Goal: Task Accomplishment & Management: Manage account settings

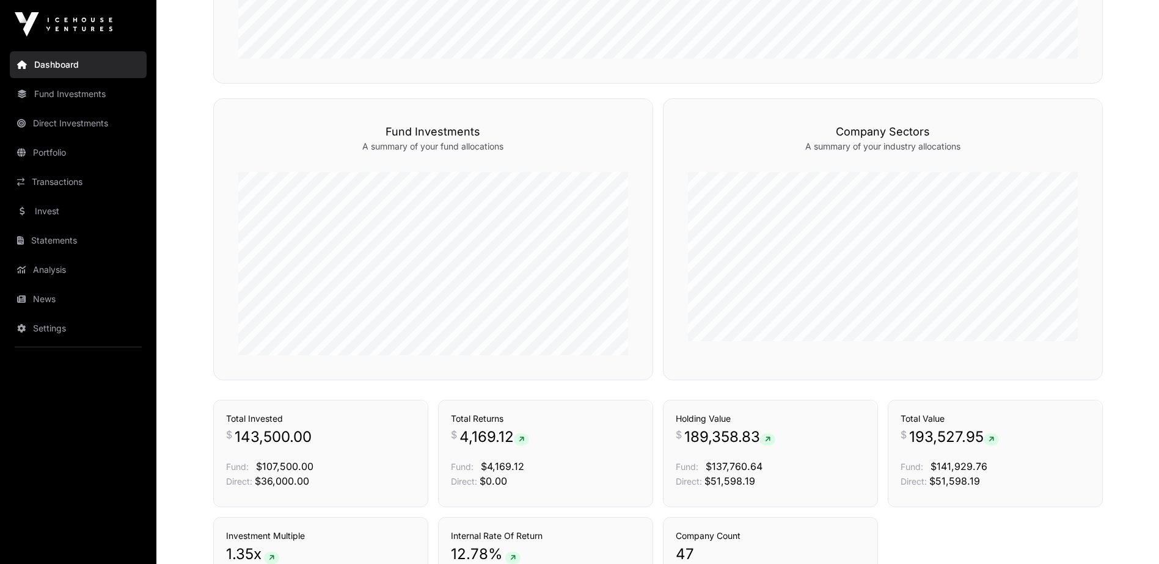
scroll to position [591, 0]
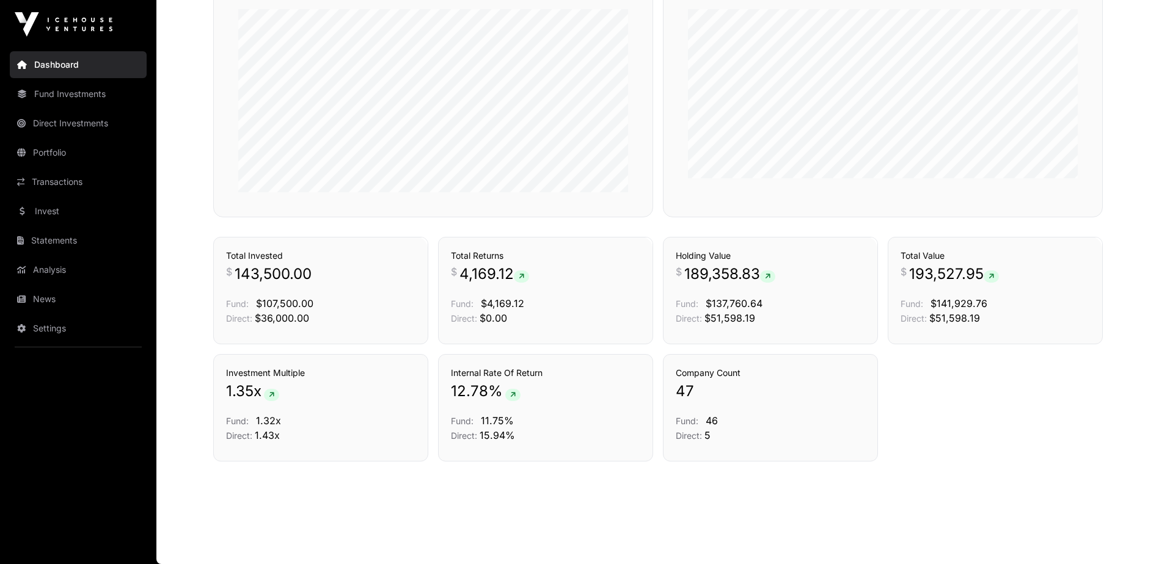
click at [57, 298] on link "News" at bounding box center [78, 299] width 137 height 27
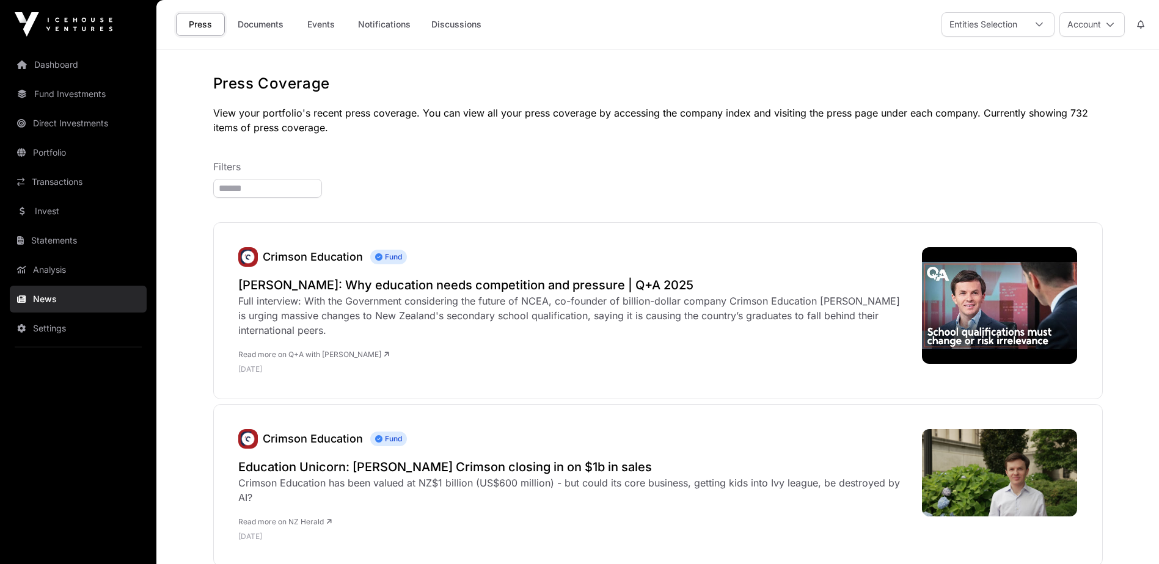
click at [269, 26] on link "Documents" at bounding box center [261, 24] width 62 height 23
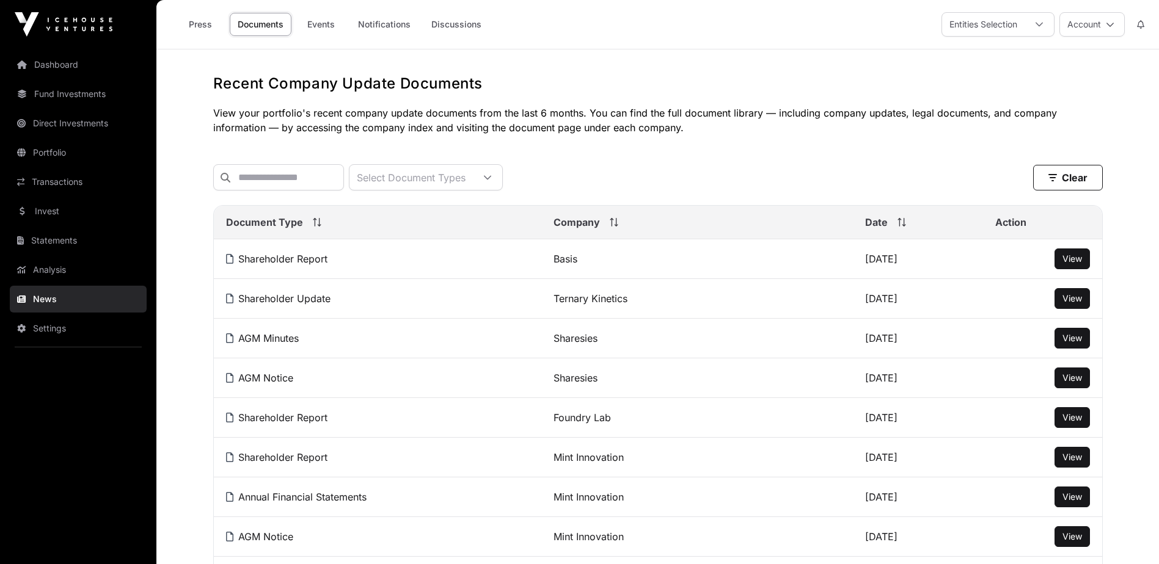
click at [1098, 24] on button "Account" at bounding box center [1091, 24] width 65 height 24
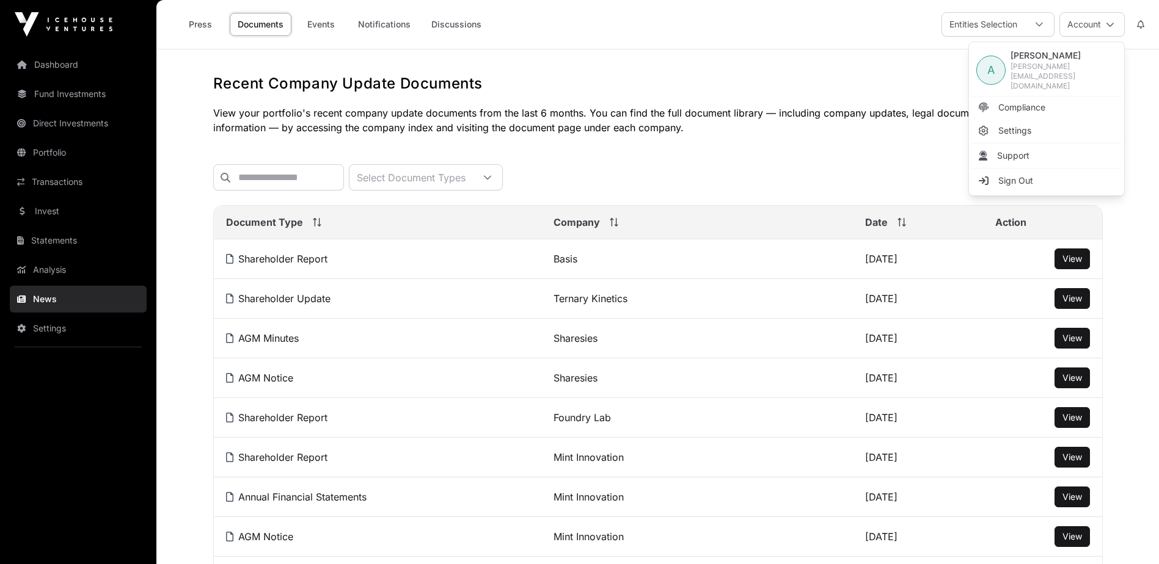
click at [1028, 175] on span "Sign Out" at bounding box center [1015, 181] width 35 height 12
